Goal: Register for event/course

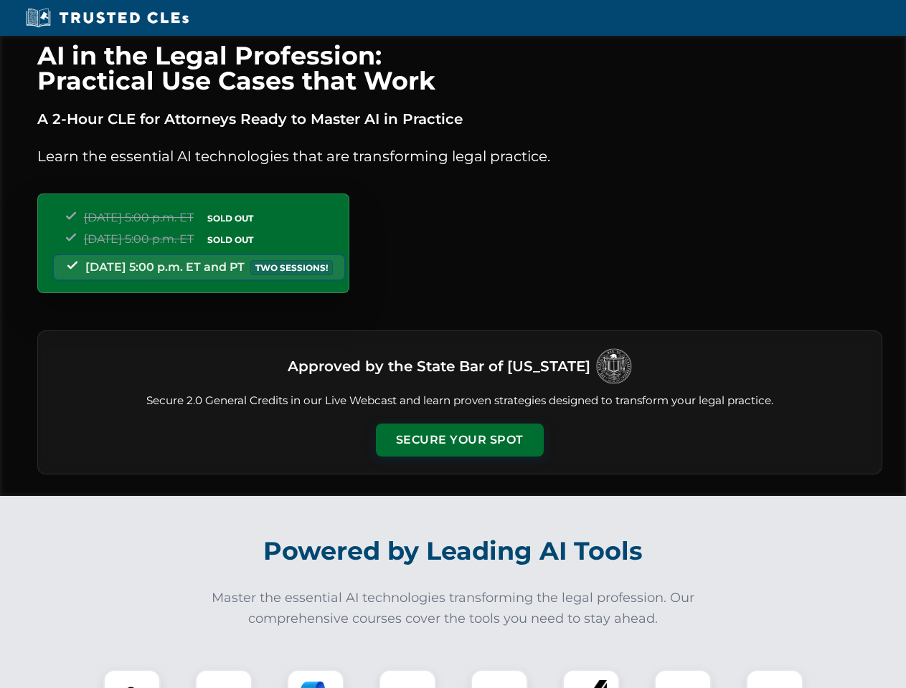
click at [459, 440] on button "Secure Your Spot" at bounding box center [460, 440] width 168 height 33
click at [132, 679] on img at bounding box center [132, 699] width 42 height 42
